Goal: Task Accomplishment & Management: Manage account settings

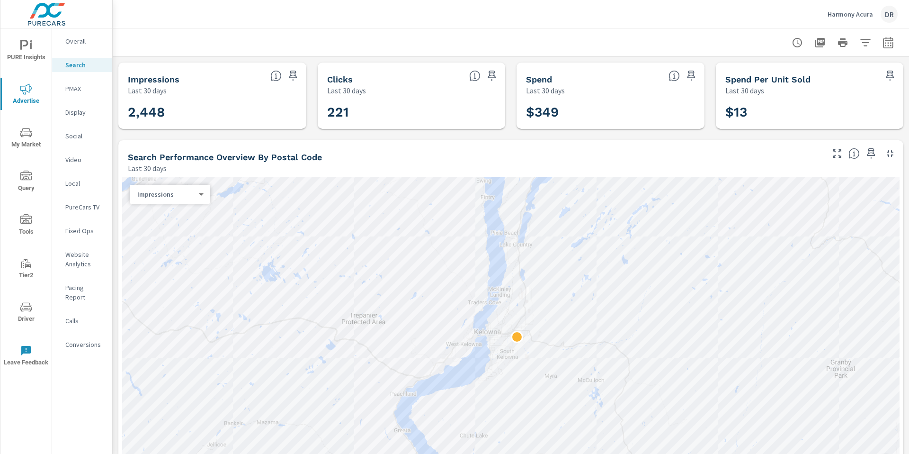
click at [72, 38] on p "Overall" at bounding box center [84, 40] width 39 height 9
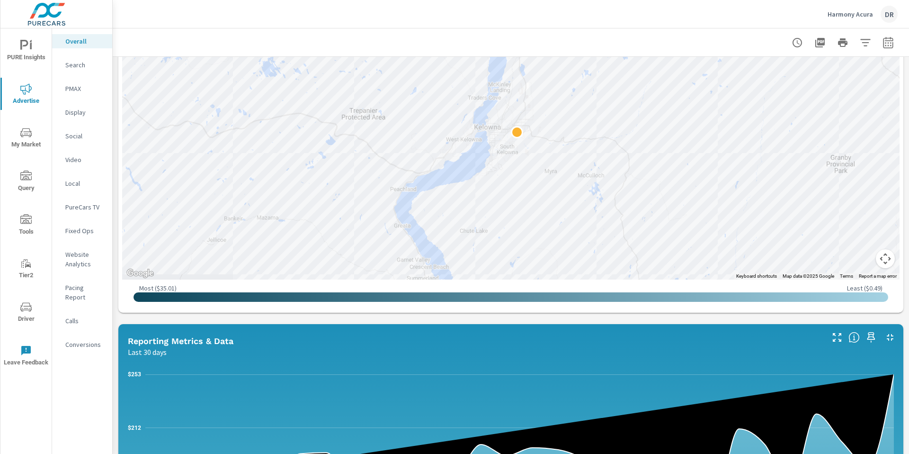
scroll to position [466, 0]
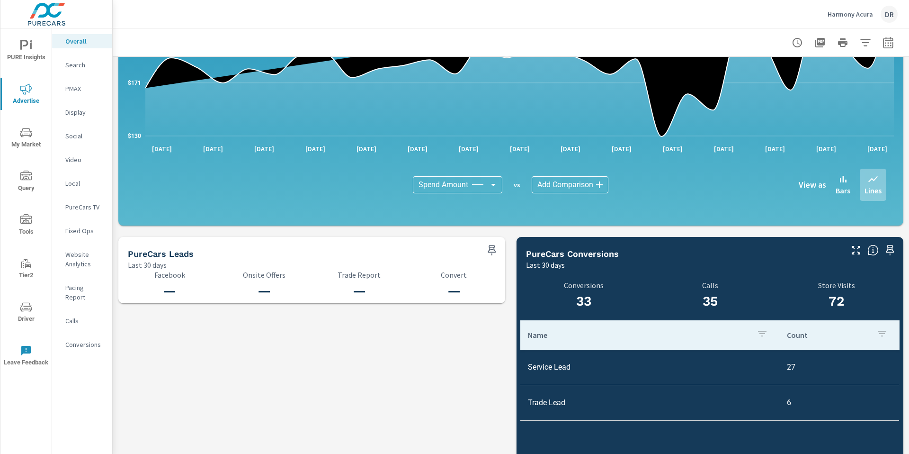
scroll to position [924, 0]
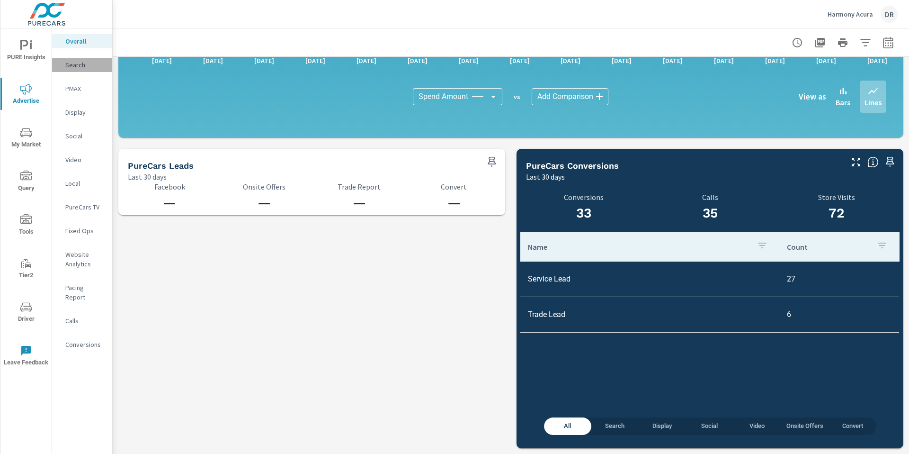
click at [65, 67] on p "Search" at bounding box center [84, 64] width 39 height 9
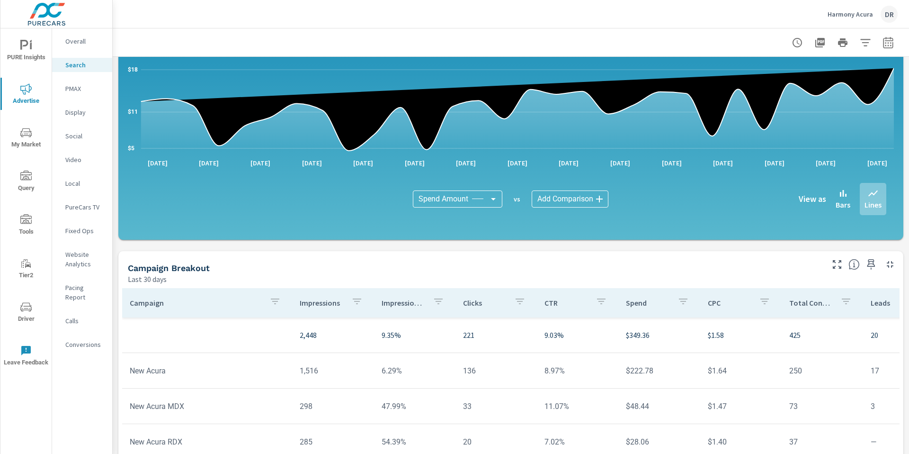
scroll to position [613, 0]
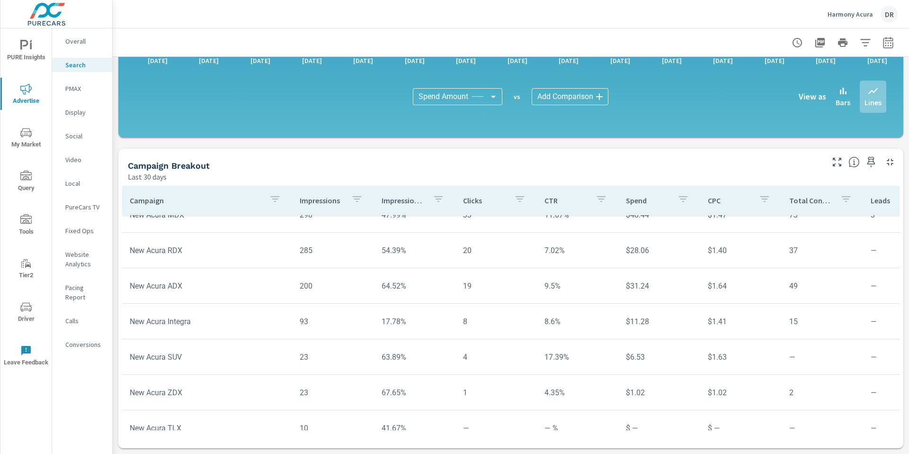
scroll to position [72, 0]
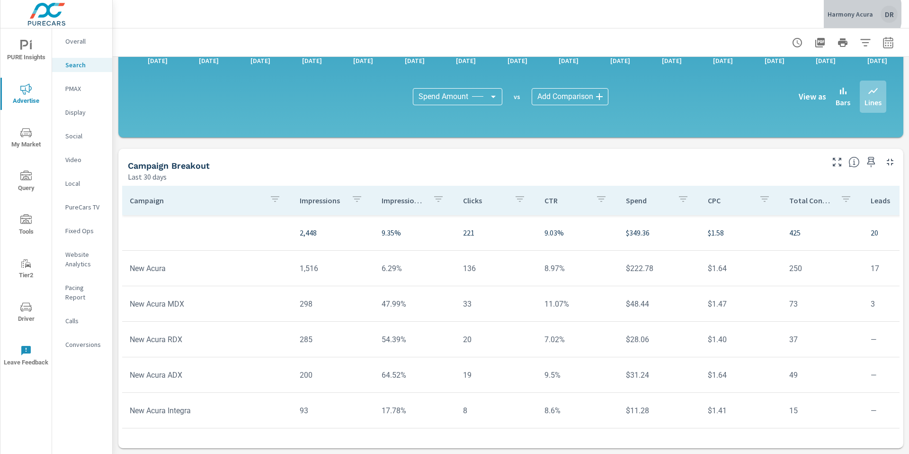
click at [848, 13] on p "Harmony Acura" at bounding box center [850, 14] width 45 height 9
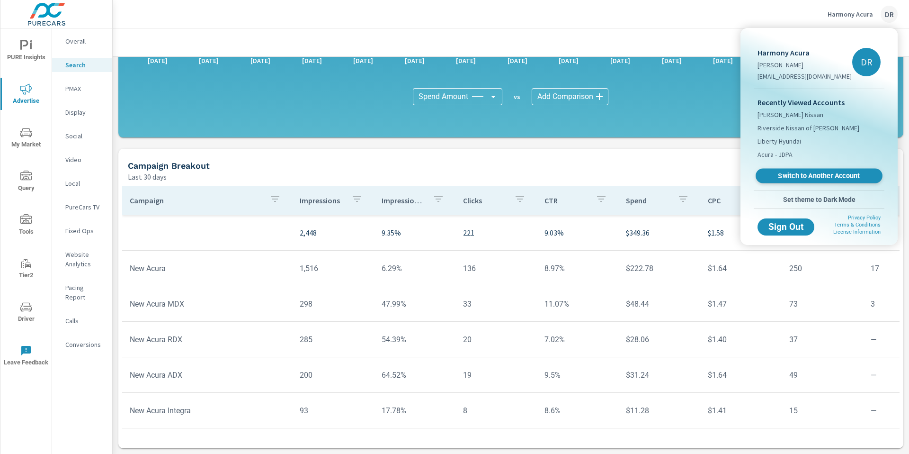
click at [832, 181] on link "Switch to Another Account" at bounding box center [819, 176] width 127 height 15
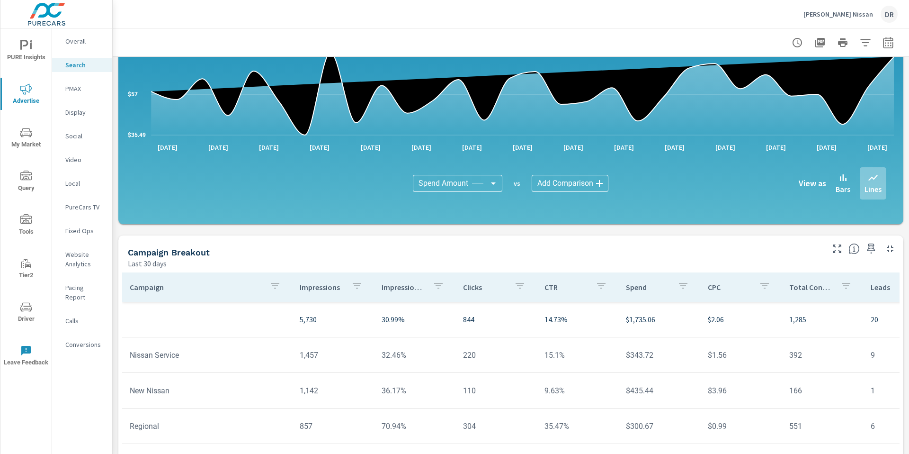
scroll to position [613, 0]
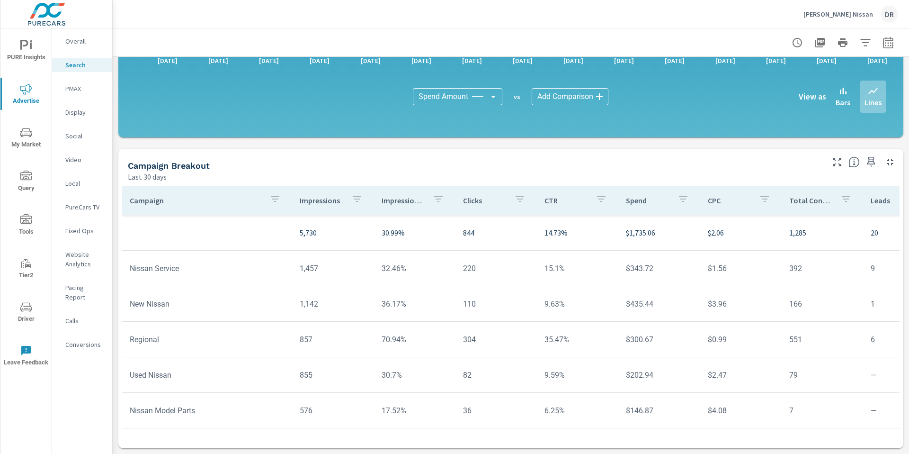
click at [159, 303] on td "New Nissan" at bounding box center [207, 304] width 170 height 24
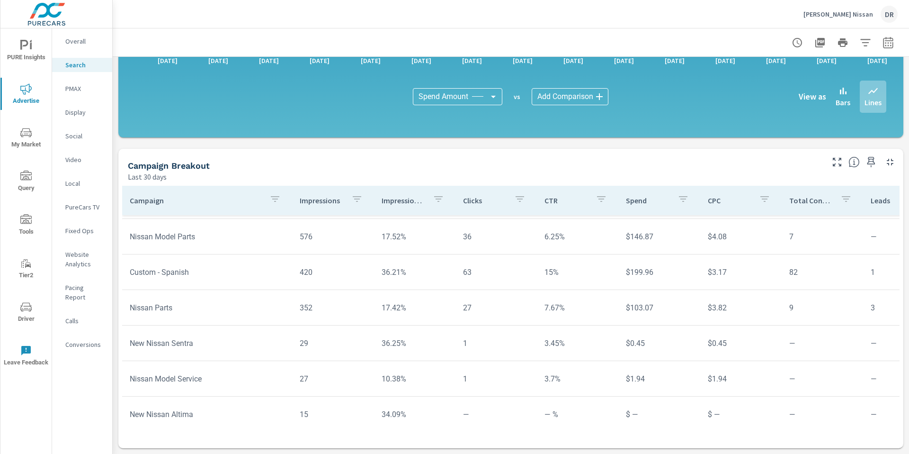
scroll to position [176, 0]
click at [72, 43] on p "Overall" at bounding box center [84, 40] width 39 height 9
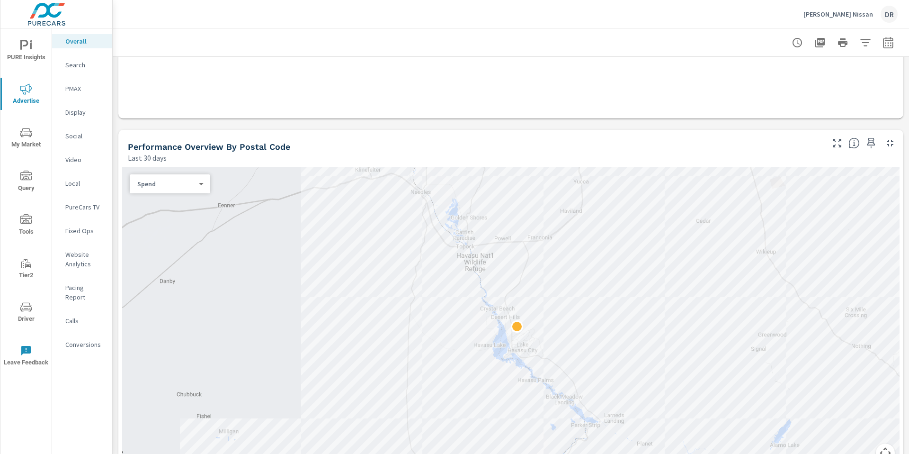
scroll to position [249, 0]
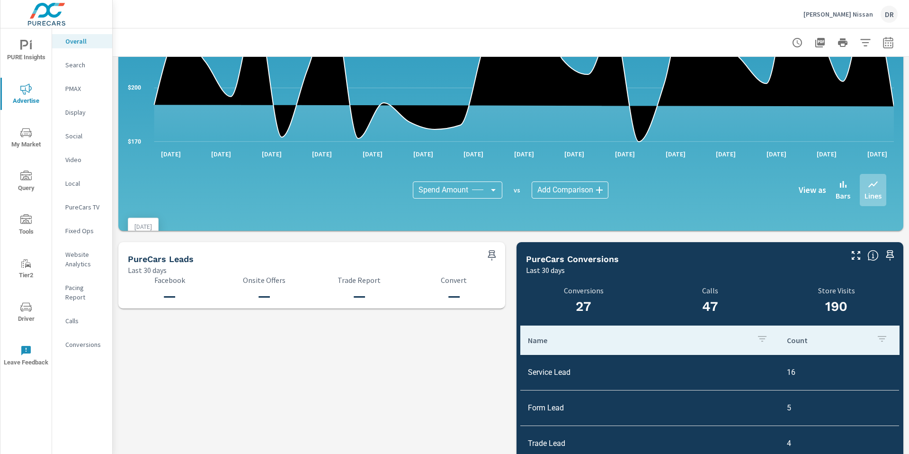
scroll to position [924, 0]
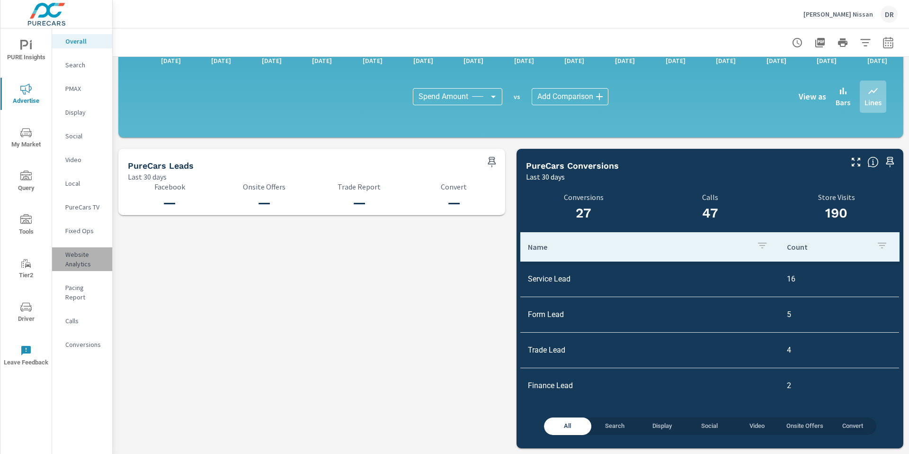
click at [77, 252] on p "Website Analytics" at bounding box center [84, 259] width 39 height 19
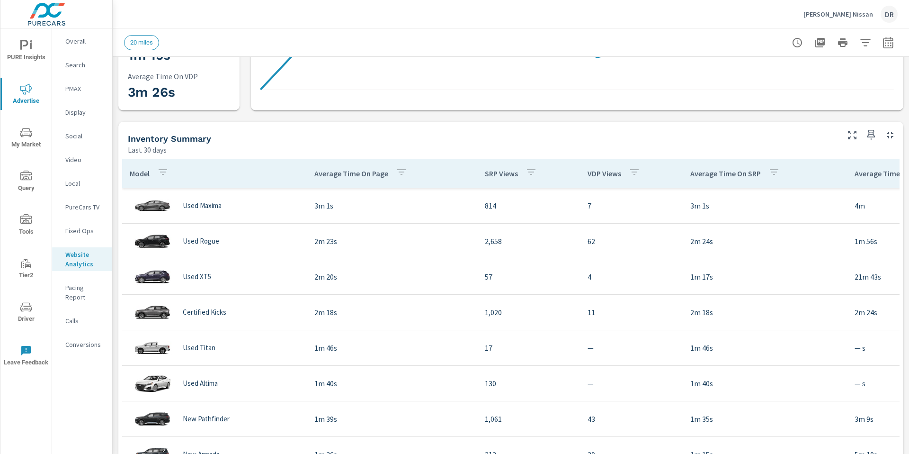
scroll to position [254, 0]
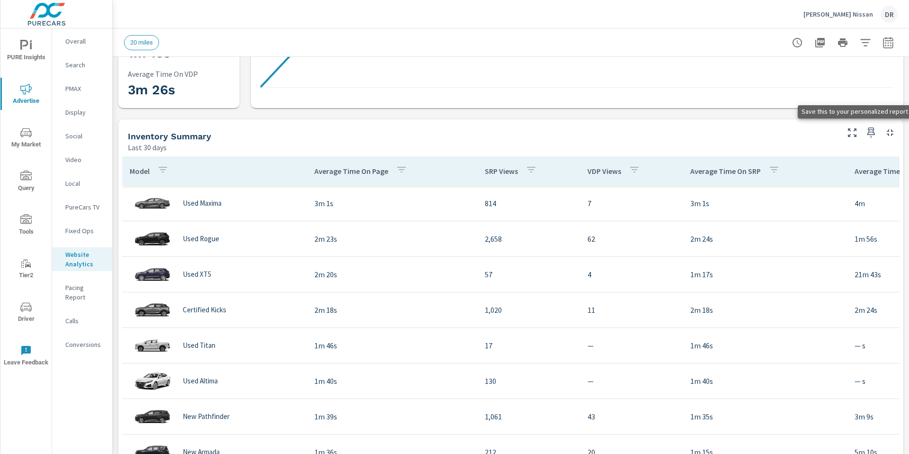
click at [871, 132] on icon "button" at bounding box center [871, 132] width 11 height 11
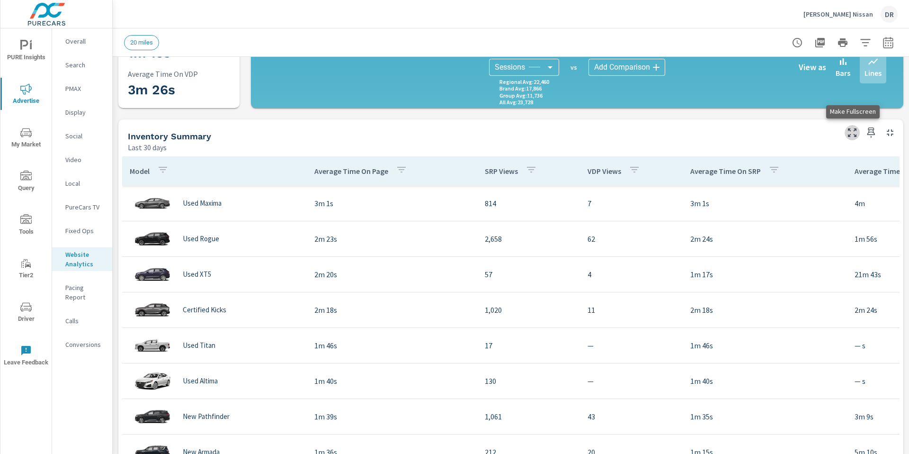
click at [855, 135] on icon "button" at bounding box center [852, 132] width 9 height 9
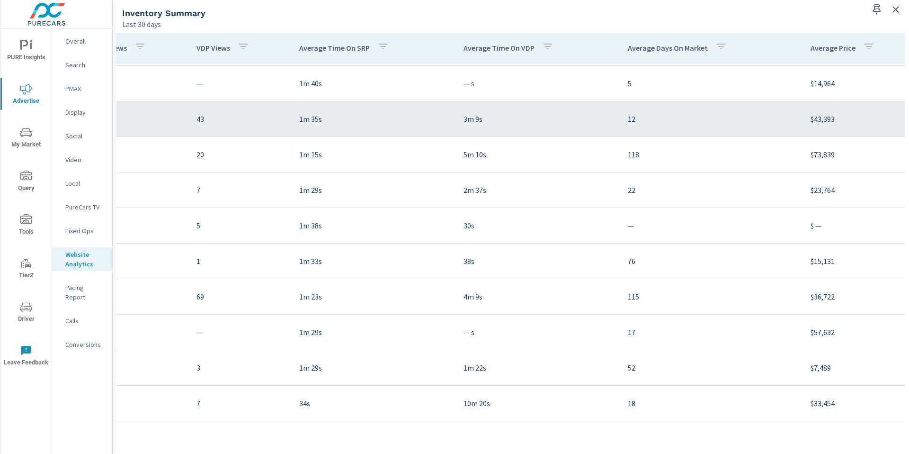
scroll to position [281, 103]
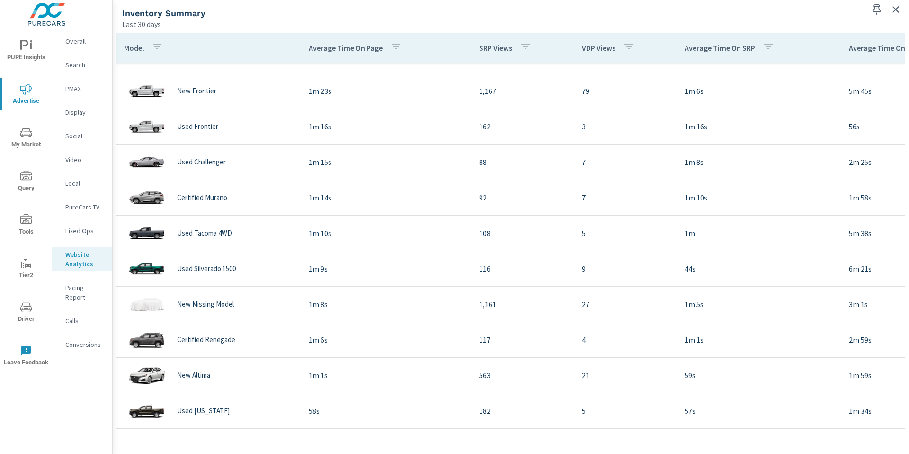
scroll to position [630, 0]
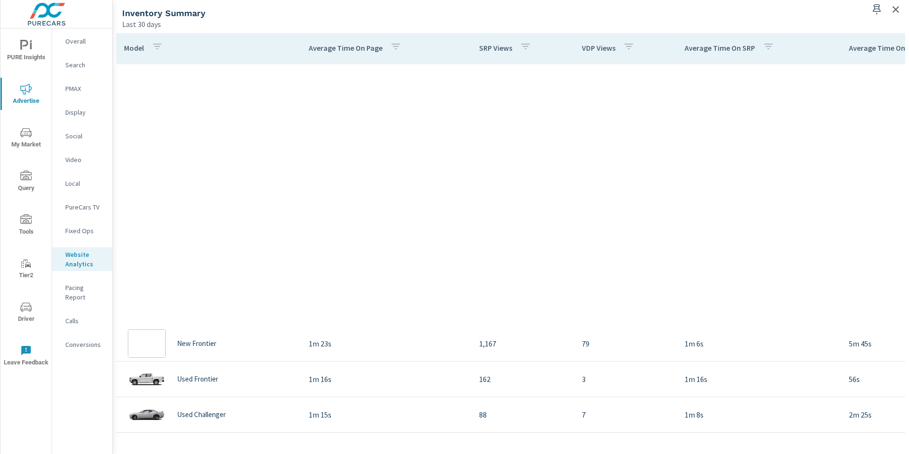
scroll to position [9, 0]
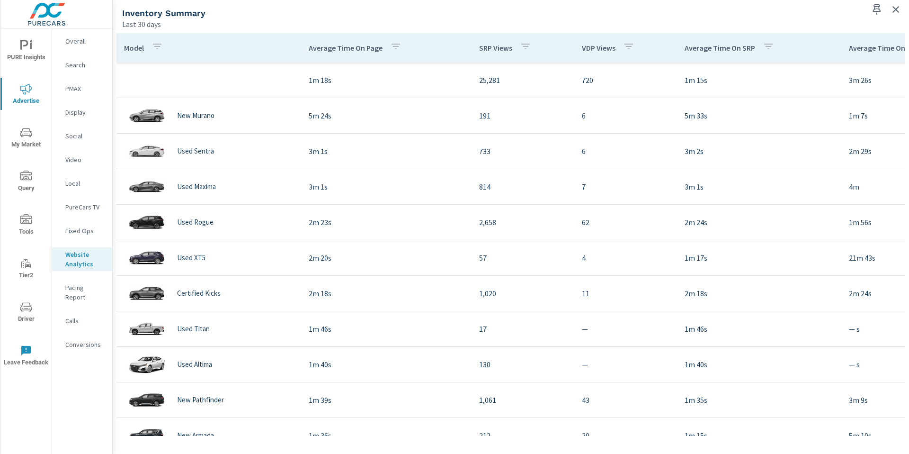
scroll to position [0, 0]
click at [873, 9] on icon "button" at bounding box center [877, 9] width 11 height 11
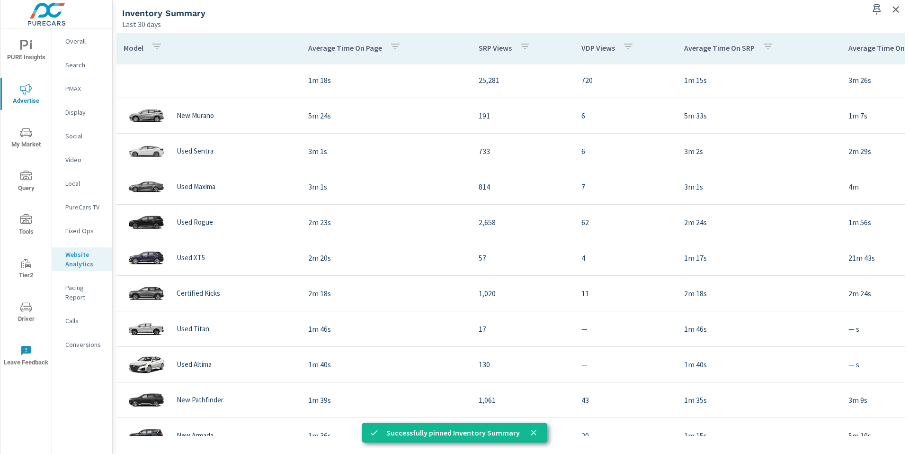
click at [447, 436] on p "Successfully pinned Inventory Summary" at bounding box center [454, 432] width 134 height 11
click at [387, 432] on div "Successfully pinned Inventory Summary" at bounding box center [455, 433] width 186 height 20
click at [477, 23] on div "Last 30 days" at bounding box center [492, 23] width 740 height 11
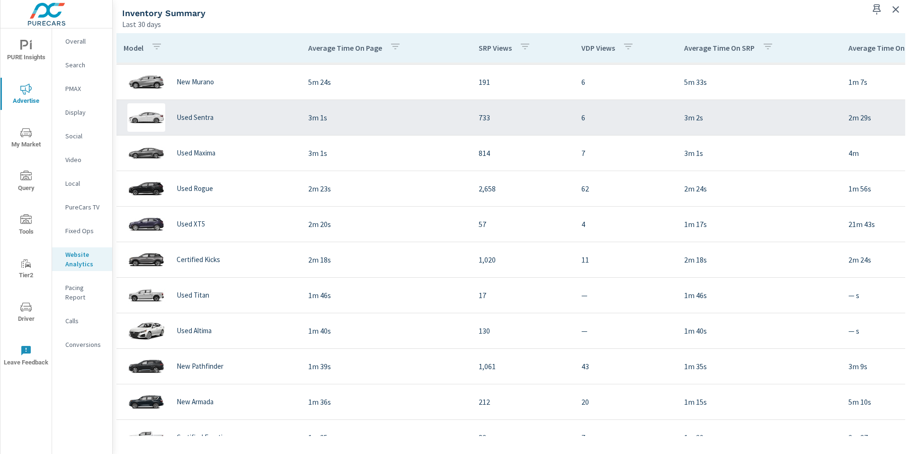
scroll to position [40, 0]
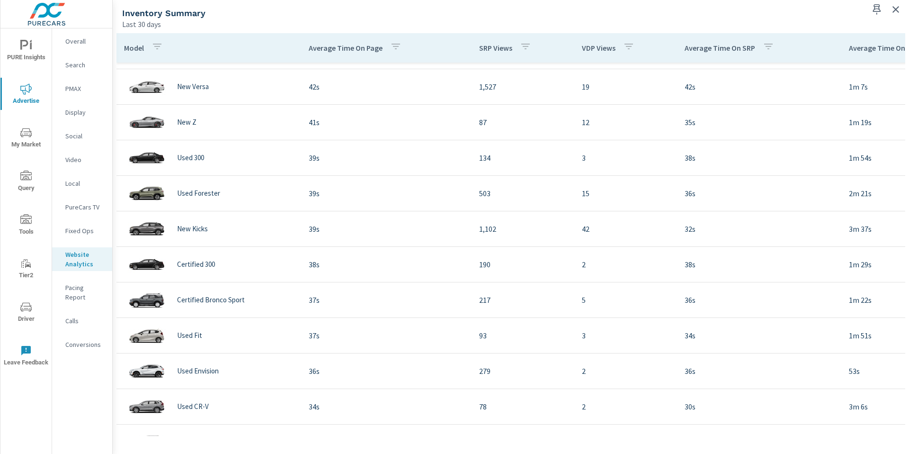
scroll to position [1421, 0]
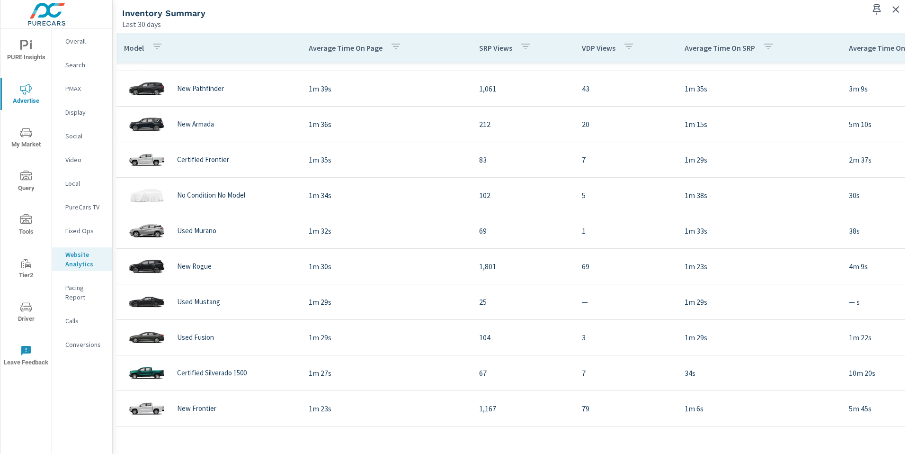
scroll to position [234, 0]
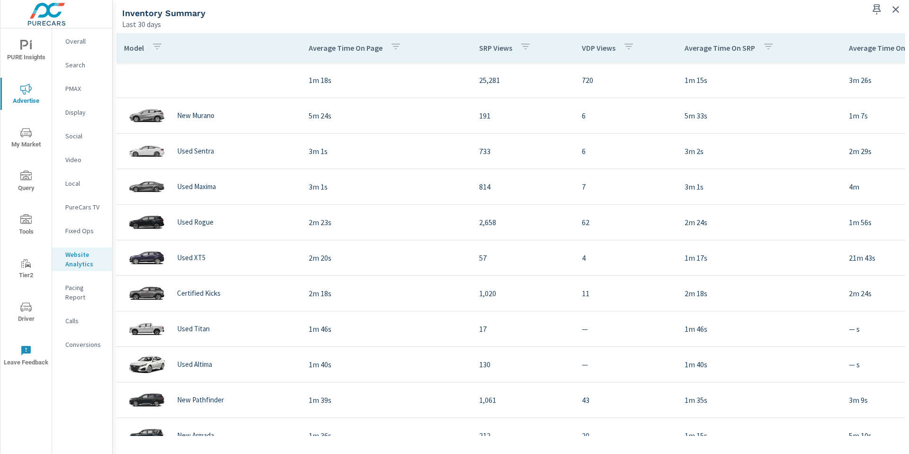
click at [803, 21] on div "Last 30 days" at bounding box center [492, 23] width 740 height 11
click at [797, 80] on p "1m 15s" at bounding box center [759, 79] width 149 height 11
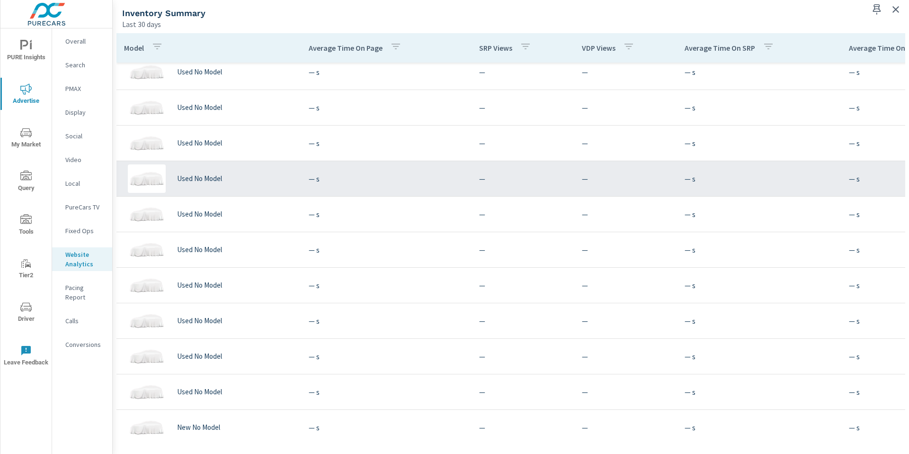
scroll to position [5819, 0]
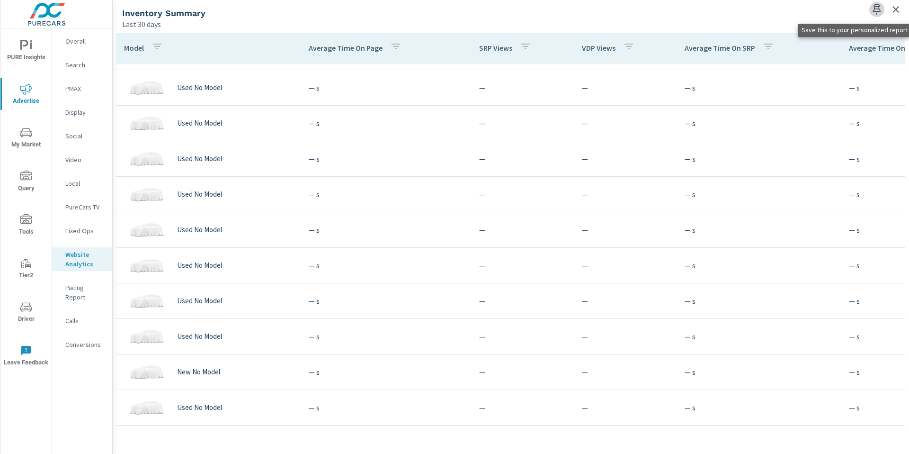
click at [879, 11] on icon "button" at bounding box center [877, 9] width 8 height 10
click at [29, 183] on span "Query" at bounding box center [25, 182] width 45 height 23
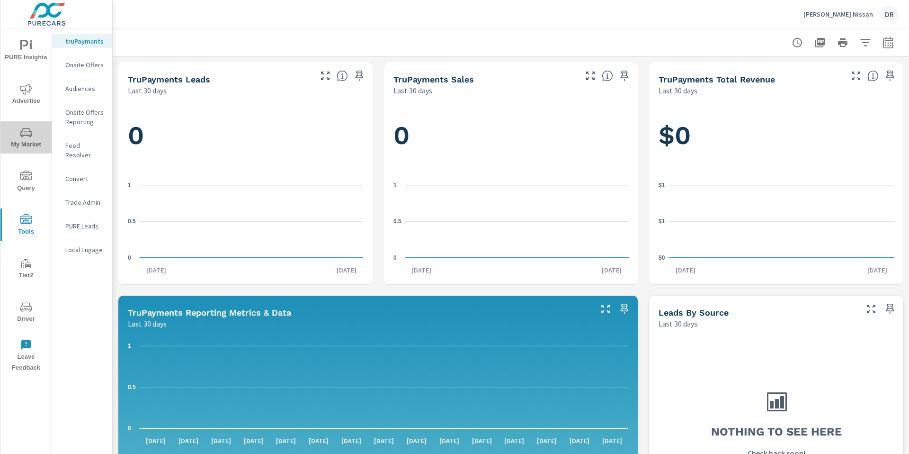
click at [30, 136] on icon "nav menu" at bounding box center [25, 132] width 11 height 9
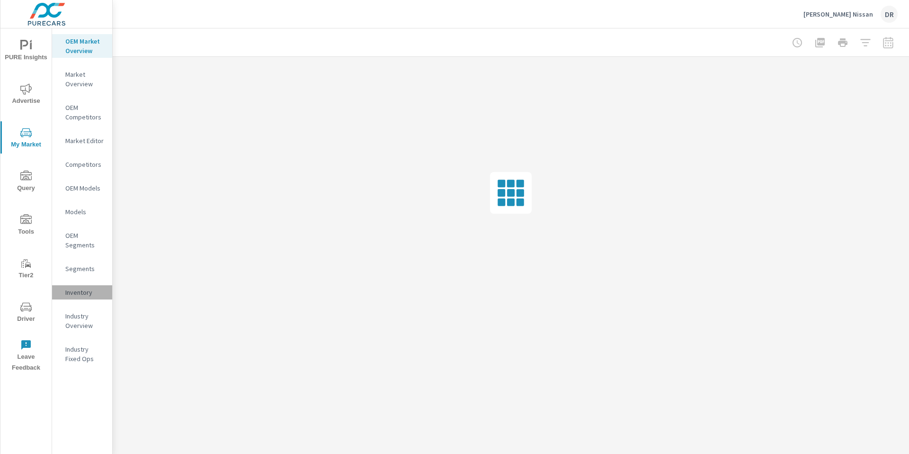
click at [71, 292] on p "Inventory" at bounding box center [84, 292] width 39 height 9
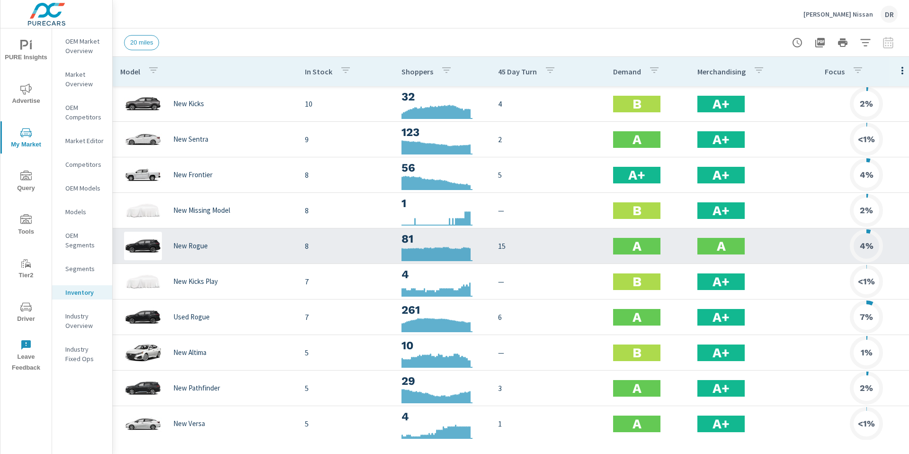
scroll to position [0, 7]
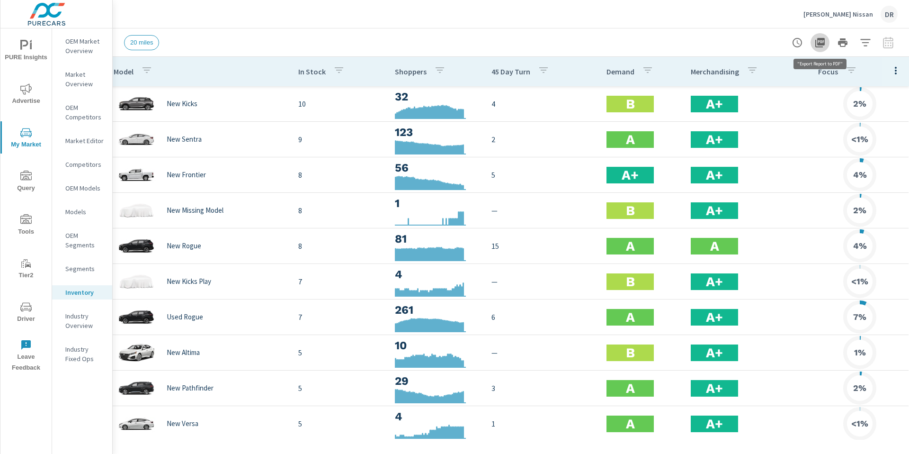
click at [821, 45] on icon "button" at bounding box center [820, 42] width 9 height 9
click at [886, 43] on div at bounding box center [843, 42] width 110 height 19
click at [889, 44] on div at bounding box center [843, 42] width 110 height 19
click at [867, 43] on icon "button" at bounding box center [865, 42] width 11 height 11
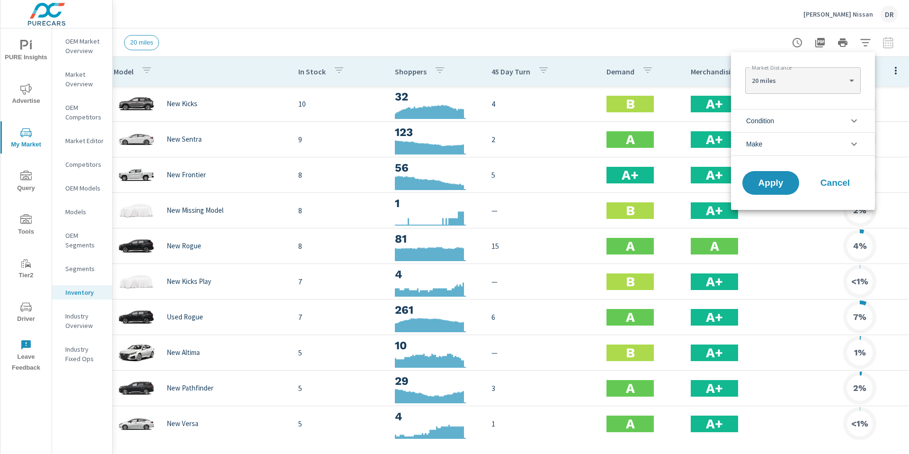
click at [854, 145] on icon "filter options" at bounding box center [855, 144] width 6 height 3
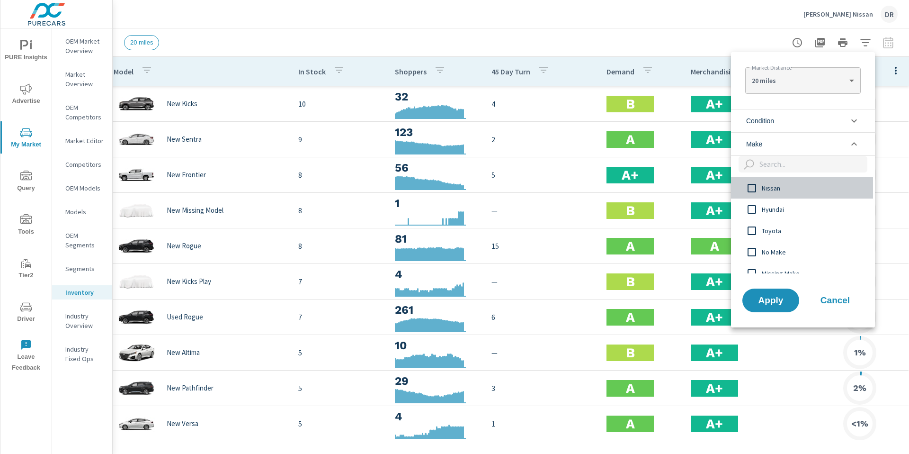
click at [752, 188] on input "filter options" at bounding box center [752, 188] width 20 height 20
click at [855, 126] on icon "filter options" at bounding box center [854, 120] width 11 height 11
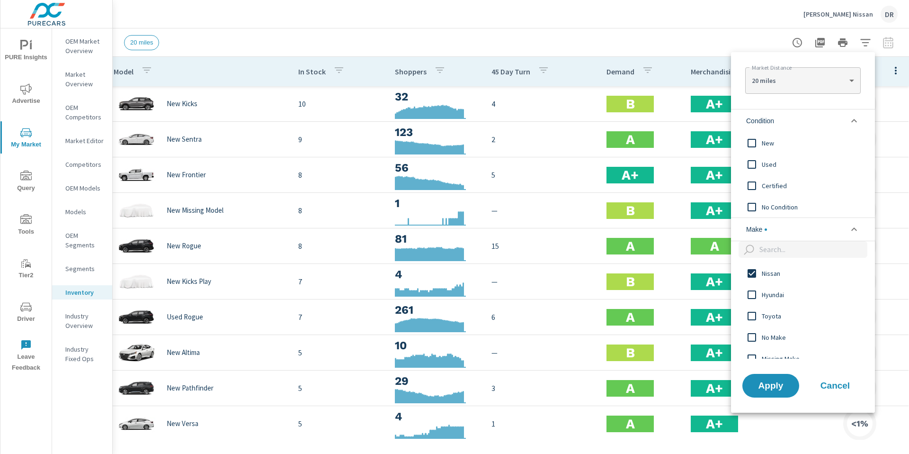
click at [753, 146] on input "filter options" at bounding box center [752, 143] width 20 height 20
click at [781, 381] on span "Apply" at bounding box center [771, 385] width 39 height 9
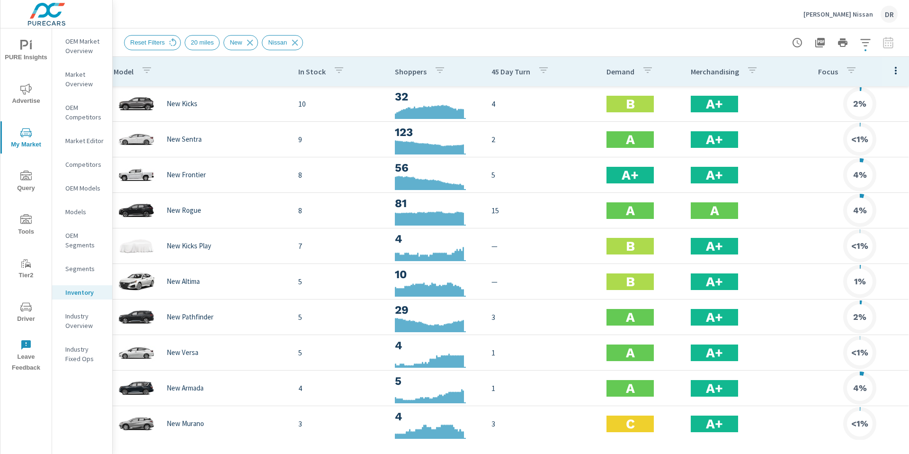
scroll to position [44, 7]
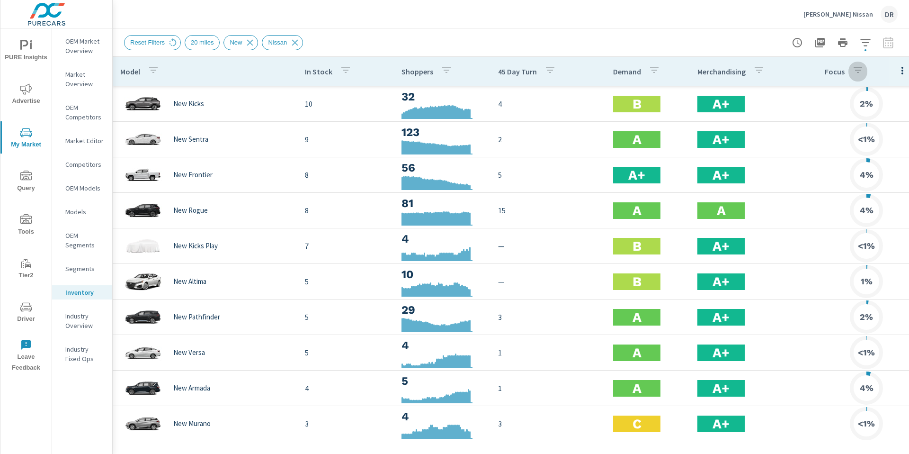
click at [858, 73] on icon "button" at bounding box center [858, 69] width 11 height 11
click at [858, 73] on div at bounding box center [454, 227] width 909 height 454
click at [656, 71] on icon "button" at bounding box center [654, 69] width 11 height 11
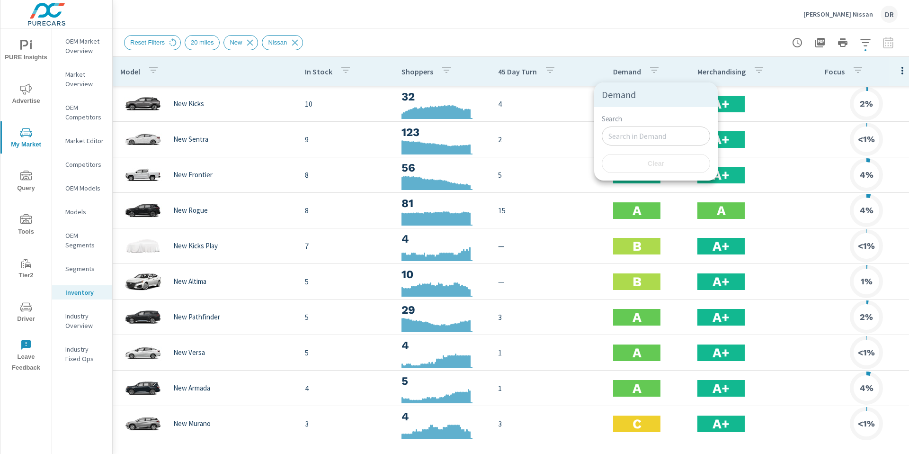
click at [705, 44] on div at bounding box center [454, 227] width 909 height 454
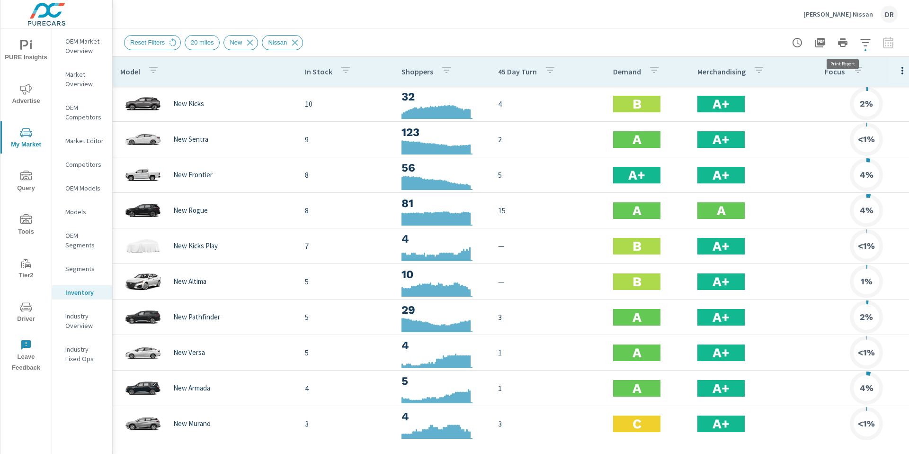
click at [841, 42] on icon "button" at bounding box center [842, 42] width 9 height 9
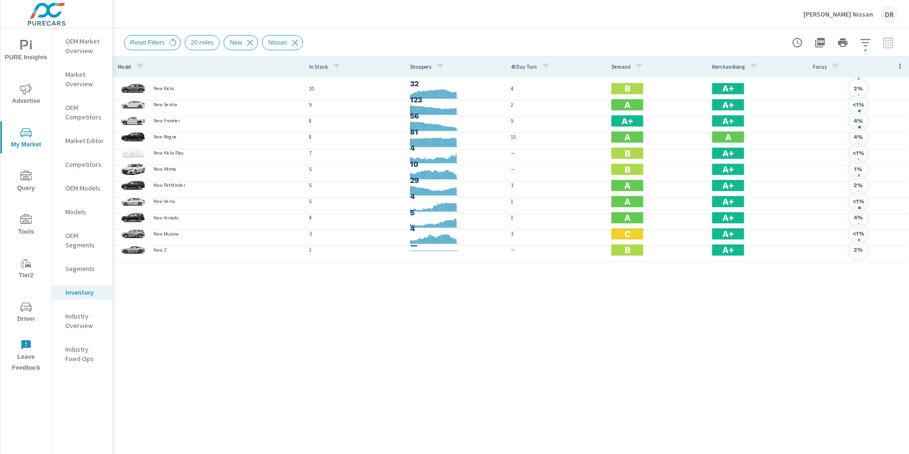
click at [210, 45] on span "20 miles" at bounding box center [202, 42] width 34 height 7
click at [166, 42] on span "Reset Filters" at bounding box center [148, 42] width 46 height 7
click at [175, 41] on icon at bounding box center [173, 42] width 10 height 10
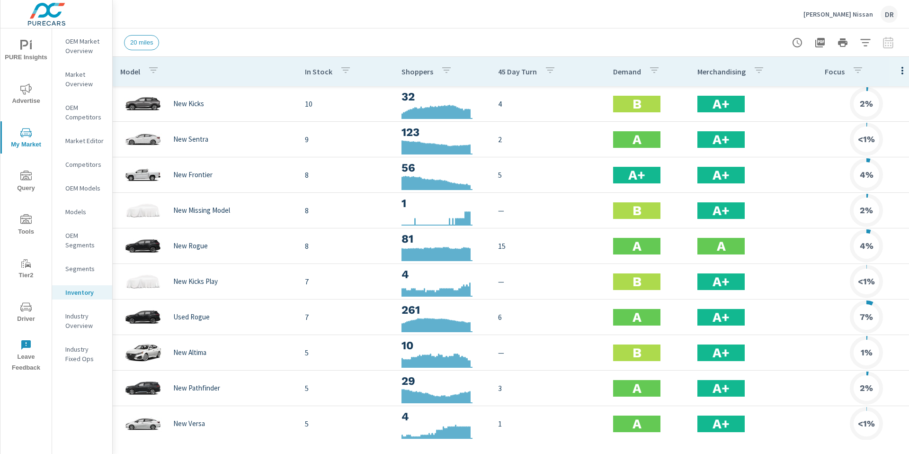
click at [151, 40] on span "20 miles" at bounding box center [142, 42] width 34 height 7
click at [146, 44] on span "20 miles" at bounding box center [142, 42] width 34 height 7
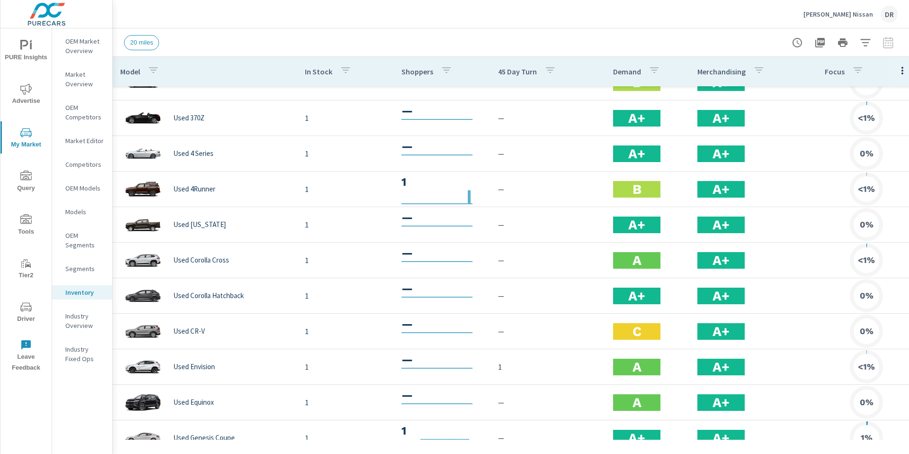
scroll to position [896, 0]
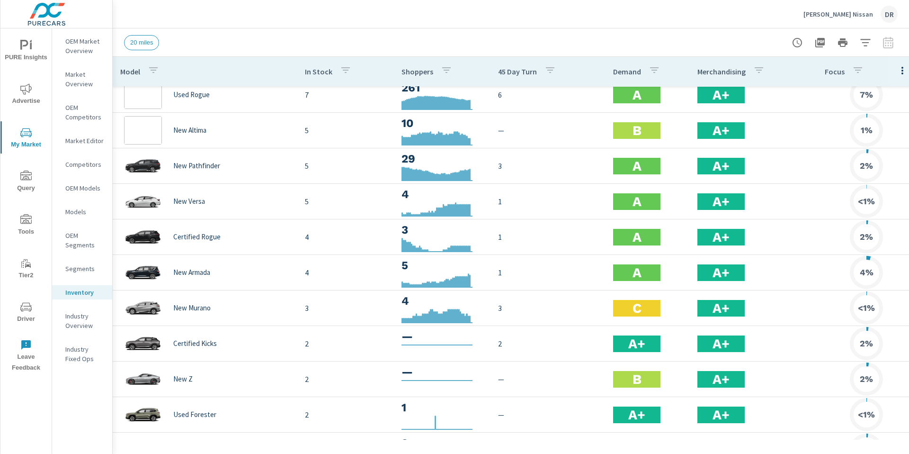
scroll to position [89, 0]
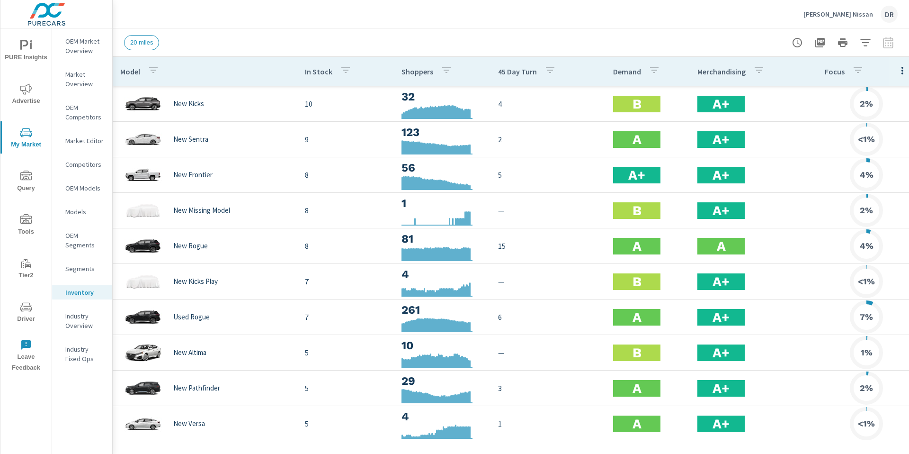
click at [799, 43] on icon "button" at bounding box center [797, 42] width 11 height 11
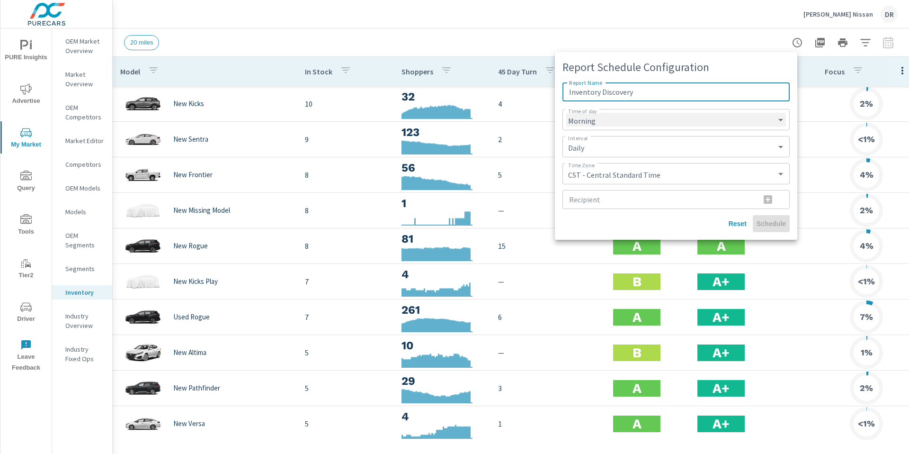
click at [780, 121] on select "Morning Afternoon Evening" at bounding box center [677, 120] width 220 height 14
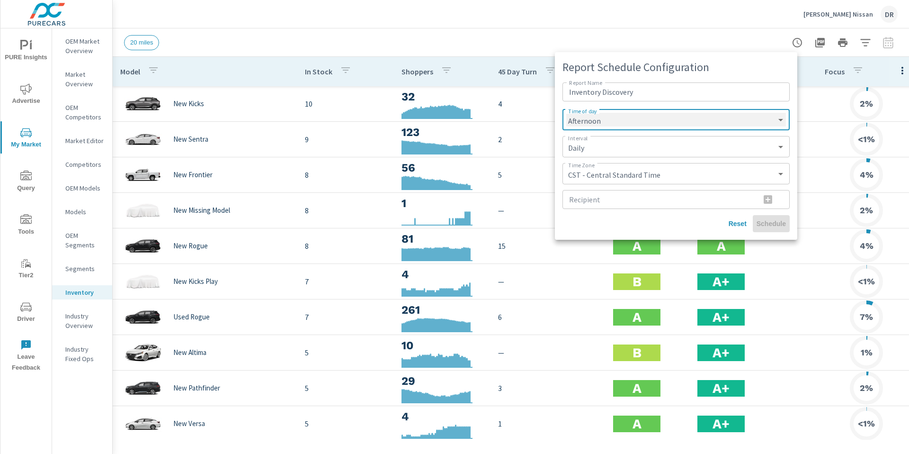
click at [567, 113] on select "Morning Afternoon Evening" at bounding box center [677, 120] width 220 height 14
select select "Afternoon"
click at [777, 147] on select "Daily Weekly Monthly" at bounding box center [677, 147] width 220 height 14
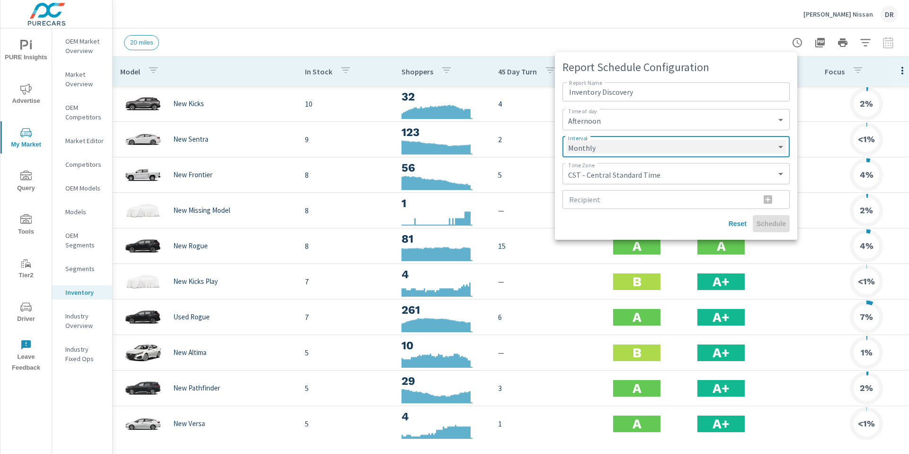
click at [567, 140] on select "Daily Weekly Monthly" at bounding box center [677, 147] width 220 height 14
select select "Monthly"
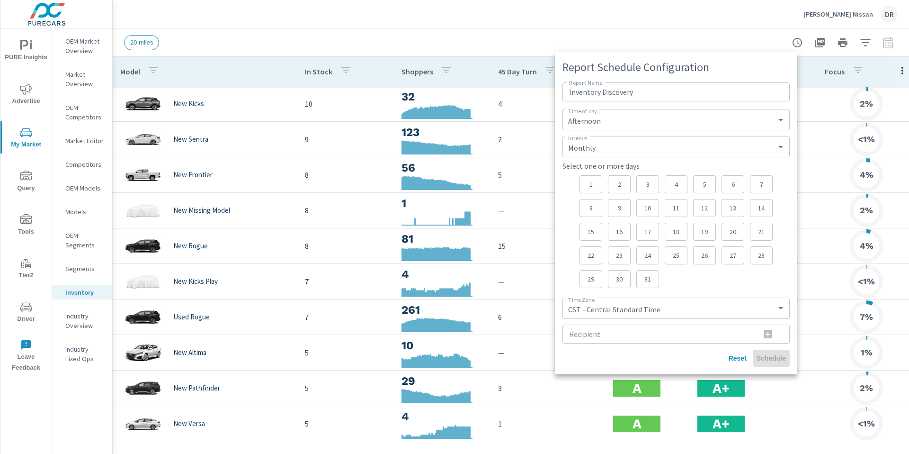
click at [649, 278] on p "31" at bounding box center [648, 278] width 7 height 9
click at [751, 331] on input "Recipient" at bounding box center [658, 333] width 190 height 19
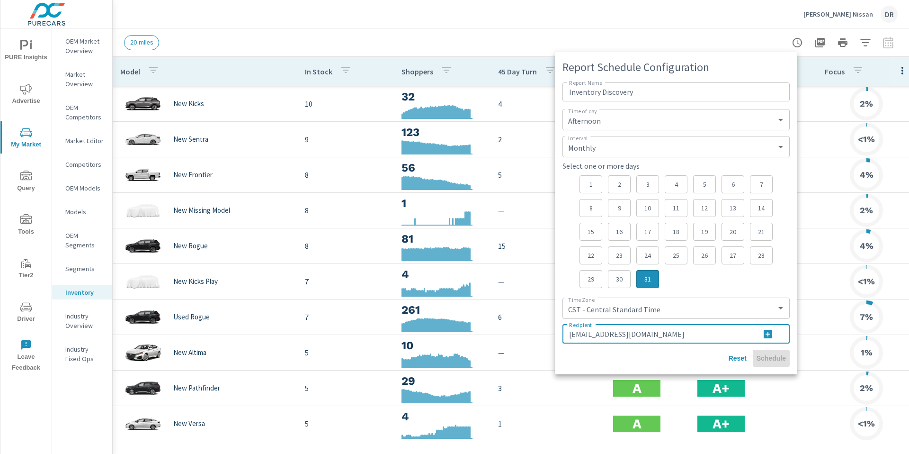
click at [580, 333] on input "denir@purecars.com" at bounding box center [658, 333] width 190 height 19
click at [687, 333] on input "demir@purecars.com" at bounding box center [658, 333] width 190 height 19
type input "demir@purecars.com"
click at [770, 336] on icon "button" at bounding box center [768, 334] width 9 height 9
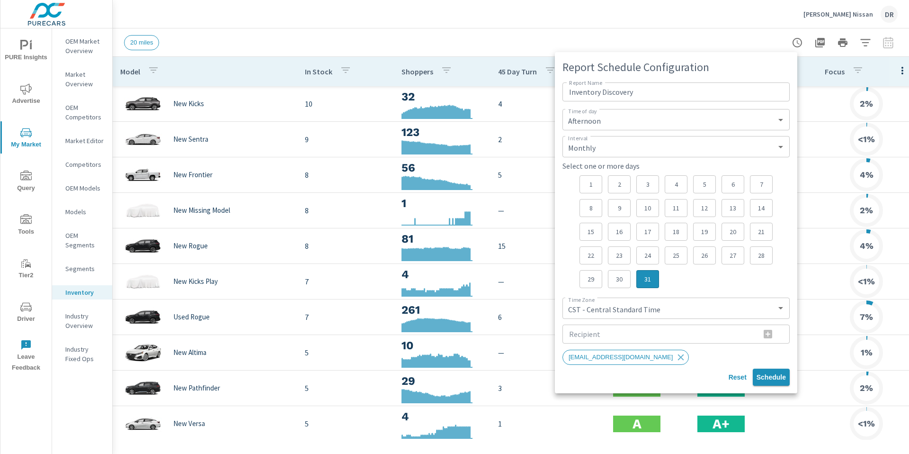
click at [781, 379] on span "Schedule" at bounding box center [771, 377] width 29 height 9
select select "Morning"
select select "Daily"
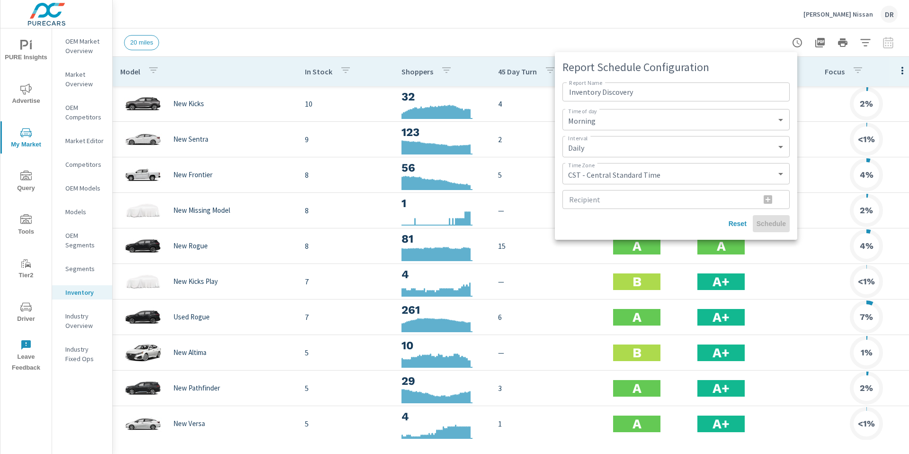
click at [91, 47] on div at bounding box center [454, 227] width 909 height 454
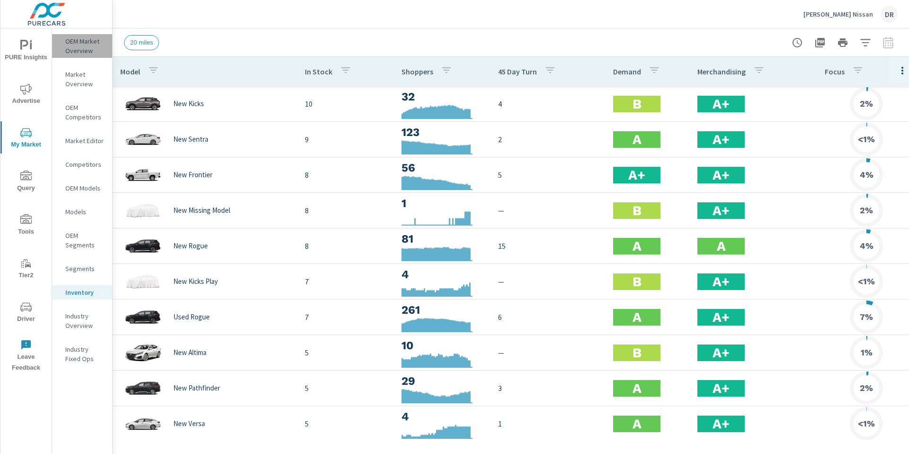
click at [86, 50] on p "OEM Market Overview" at bounding box center [84, 45] width 39 height 19
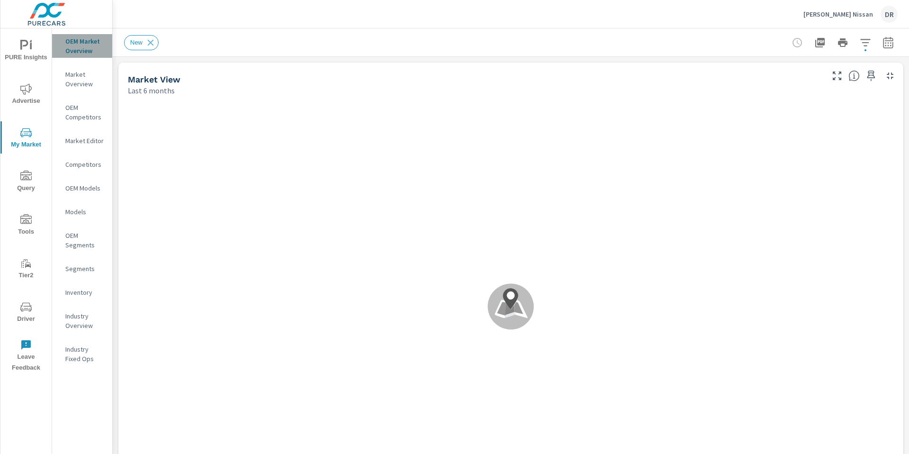
click at [86, 50] on p "OEM Market Overview" at bounding box center [84, 45] width 39 height 19
click at [75, 291] on p "Inventory" at bounding box center [84, 292] width 39 height 9
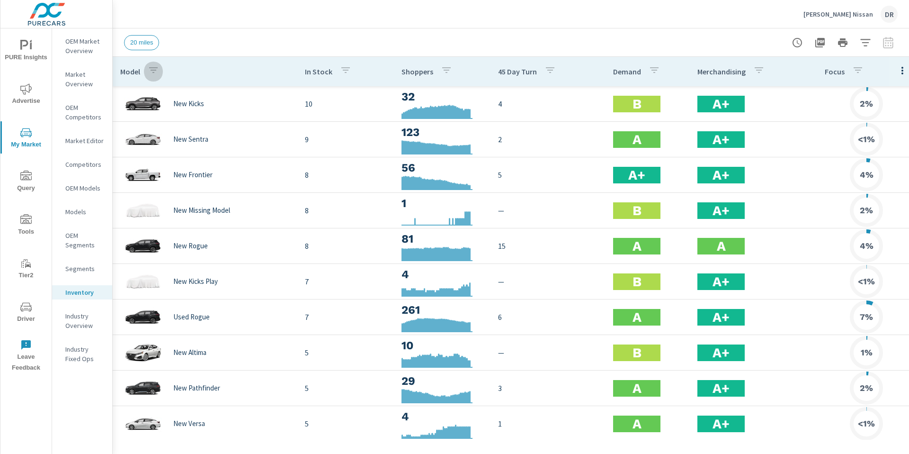
click at [152, 70] on icon "button" at bounding box center [153, 70] width 9 height 6
